Goal: Information Seeking & Learning: Learn about a topic

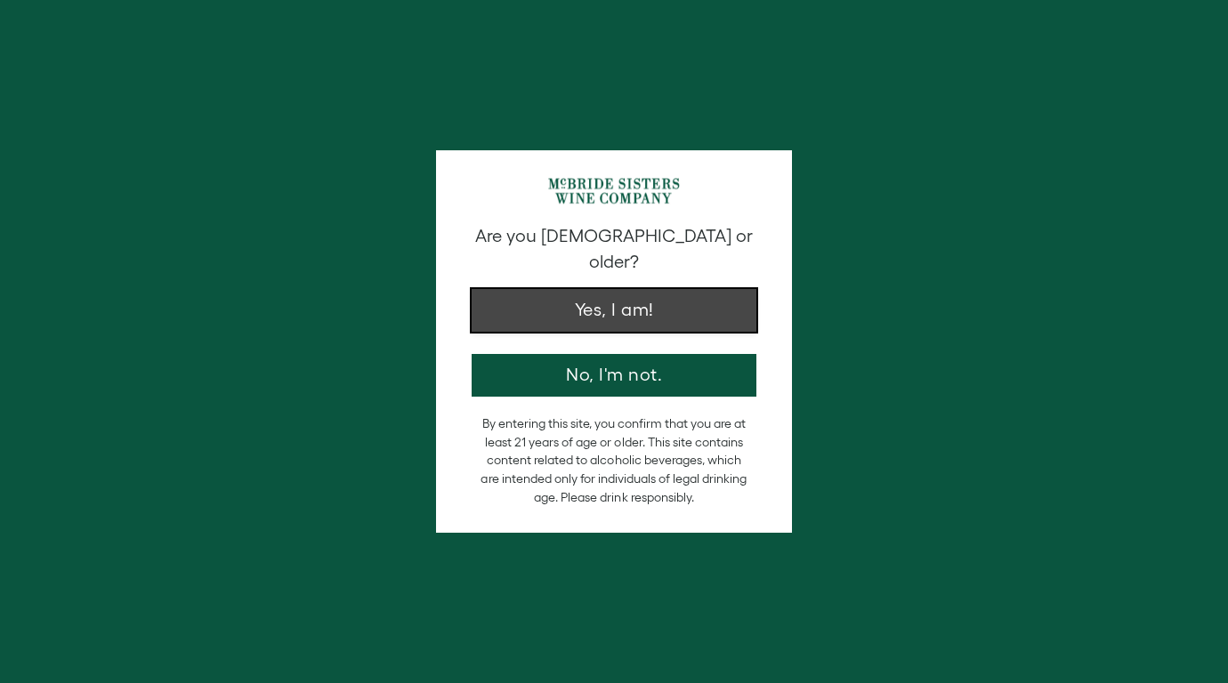
click at [588, 289] on button "Yes, I am!" at bounding box center [614, 310] width 285 height 43
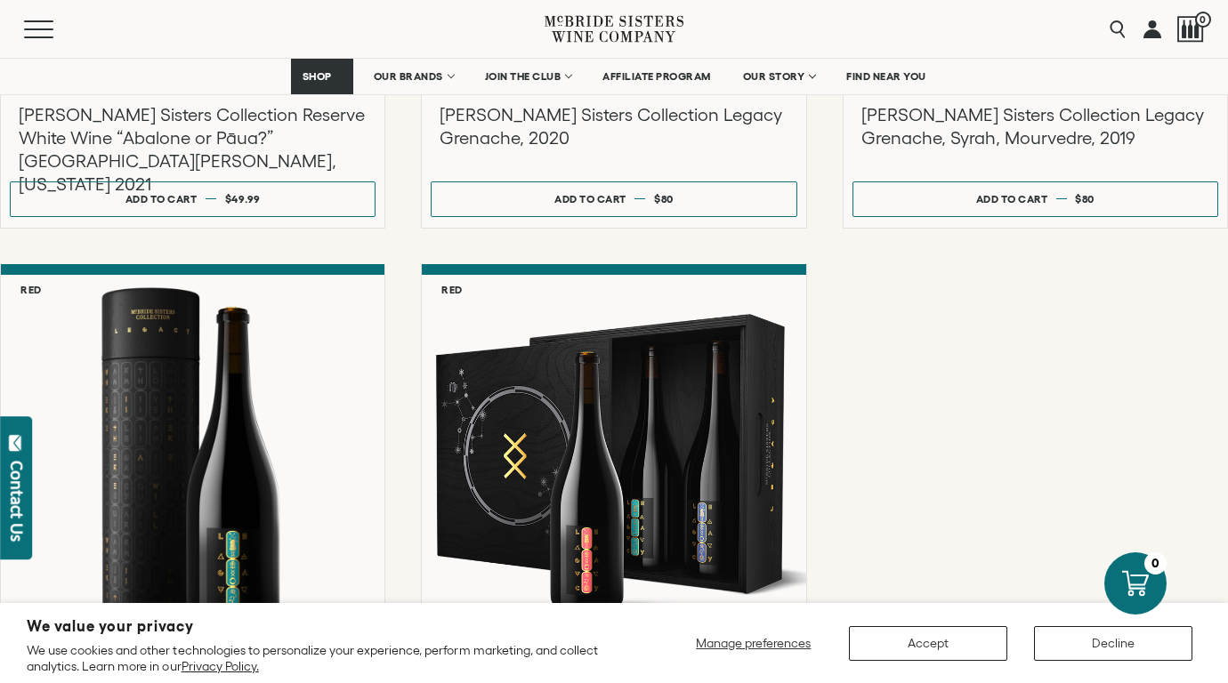
scroll to position [2547, 0]
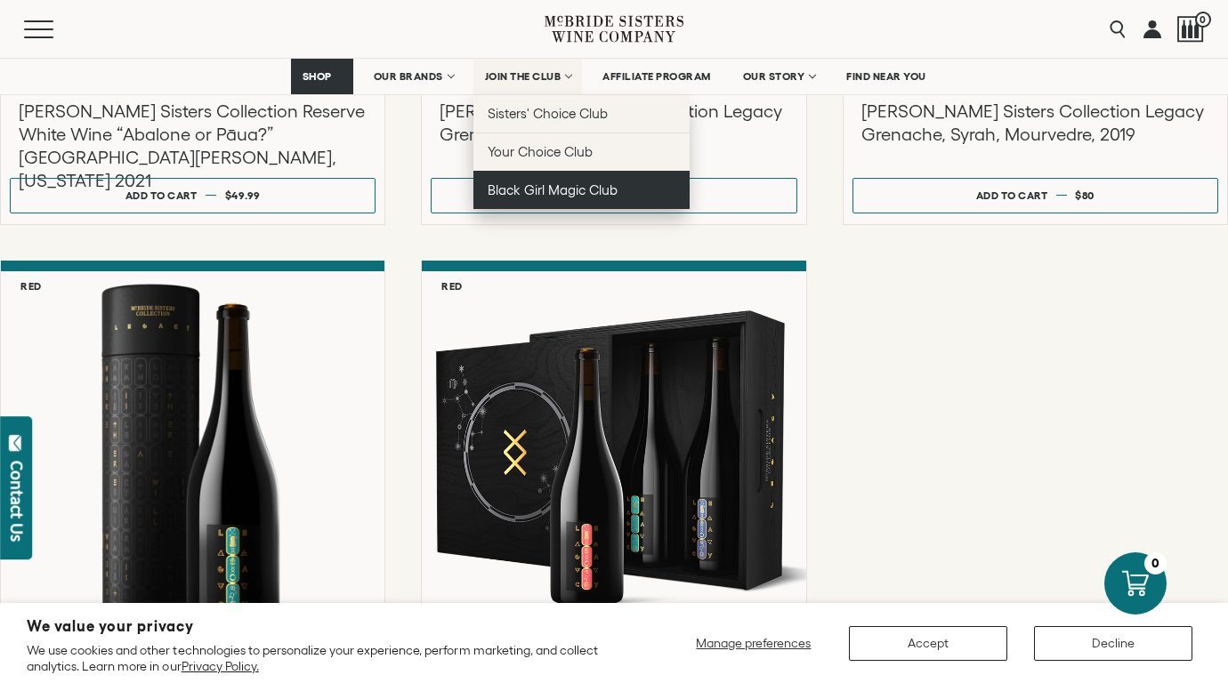
click at [528, 197] on span "Black Girl Magic Club" at bounding box center [553, 189] width 130 height 15
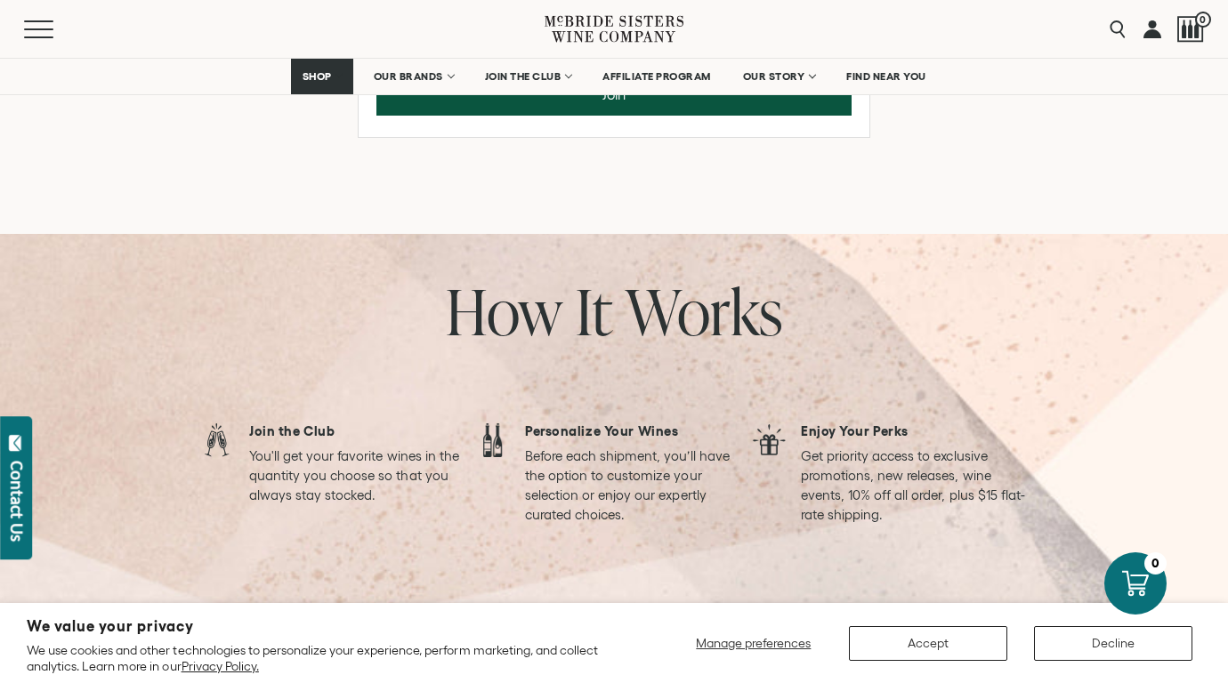
scroll to position [1219, 0]
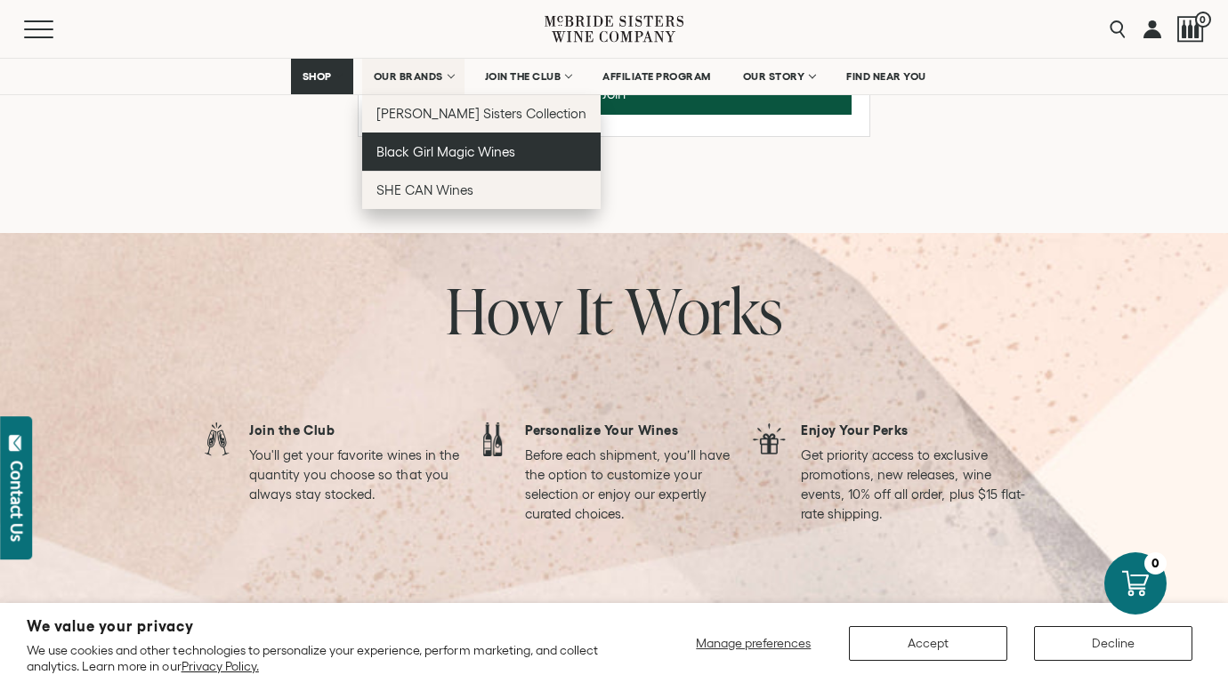
click at [459, 148] on span "Black Girl Magic Wines" at bounding box center [445, 151] width 139 height 15
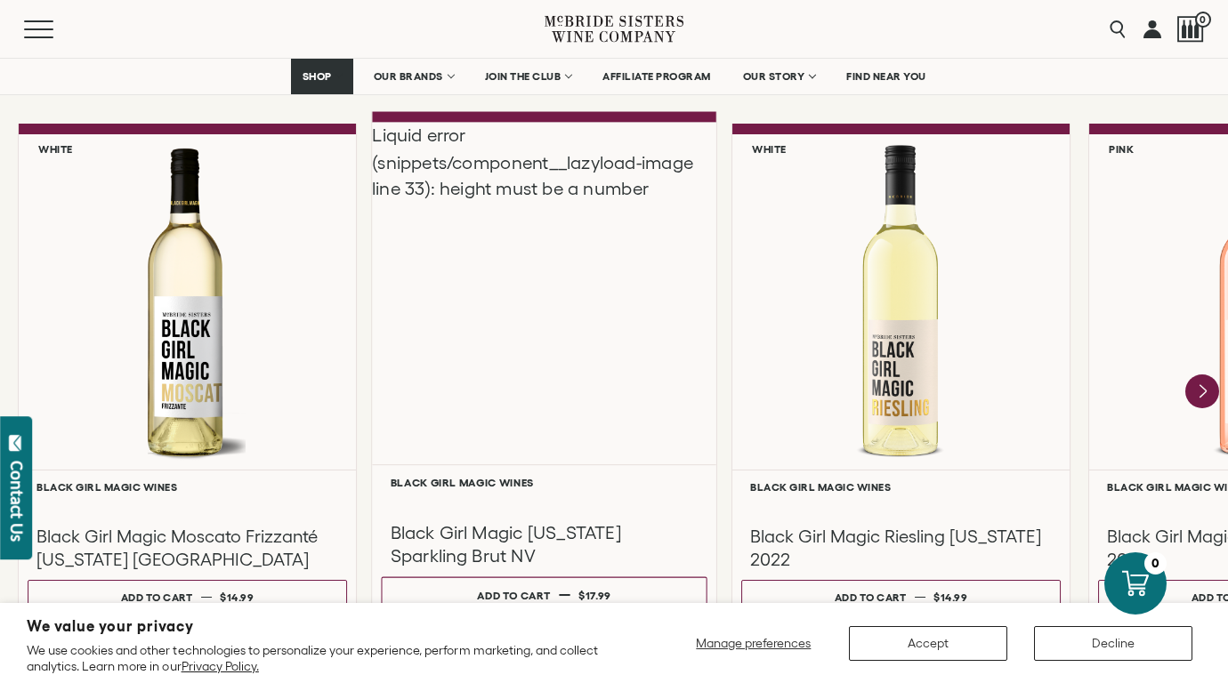
scroll to position [1523, 0]
